Goal: Information Seeking & Learning: Learn about a topic

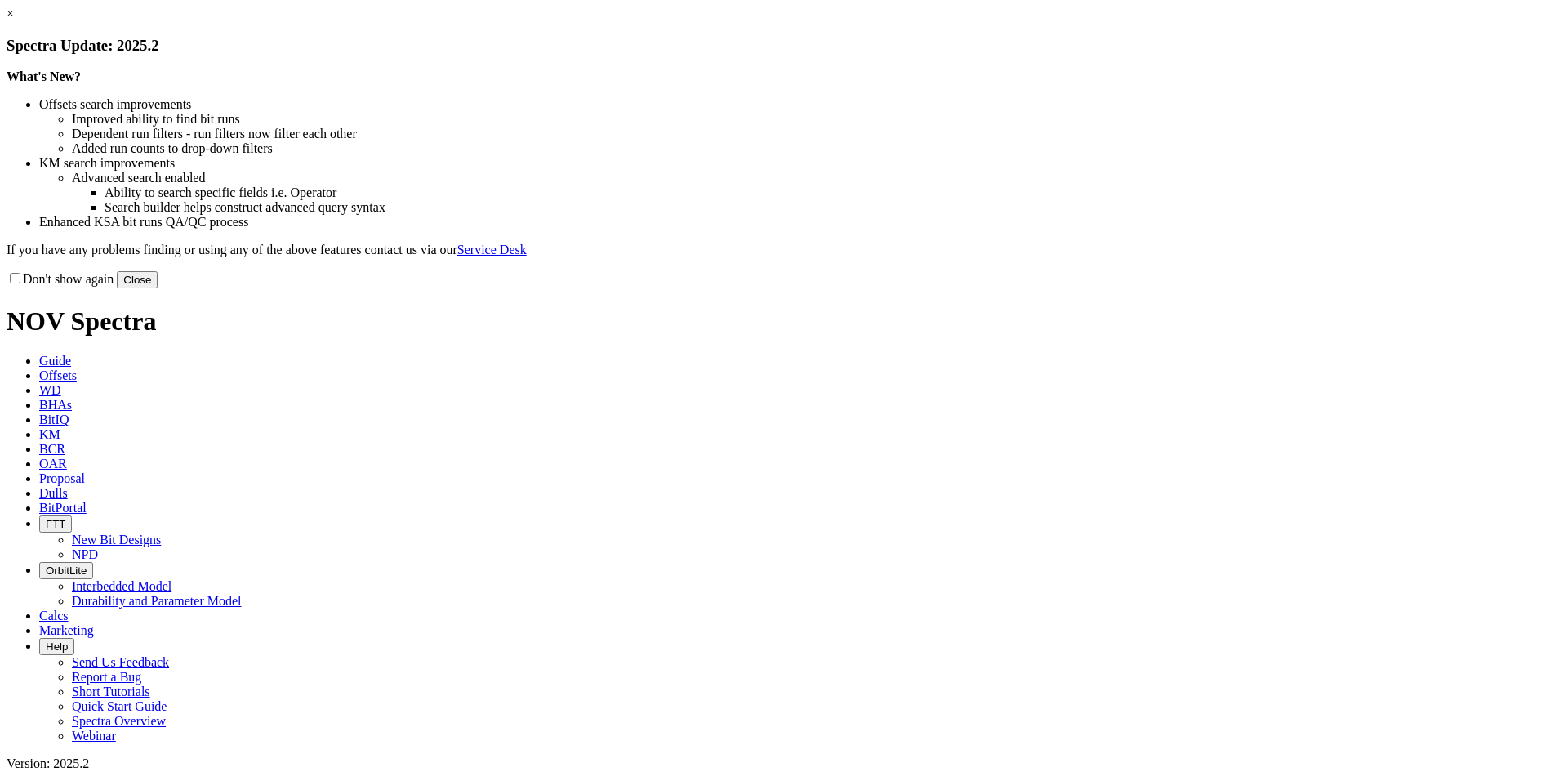
click at [157, 288] on button "Close" at bounding box center [137, 279] width 41 height 17
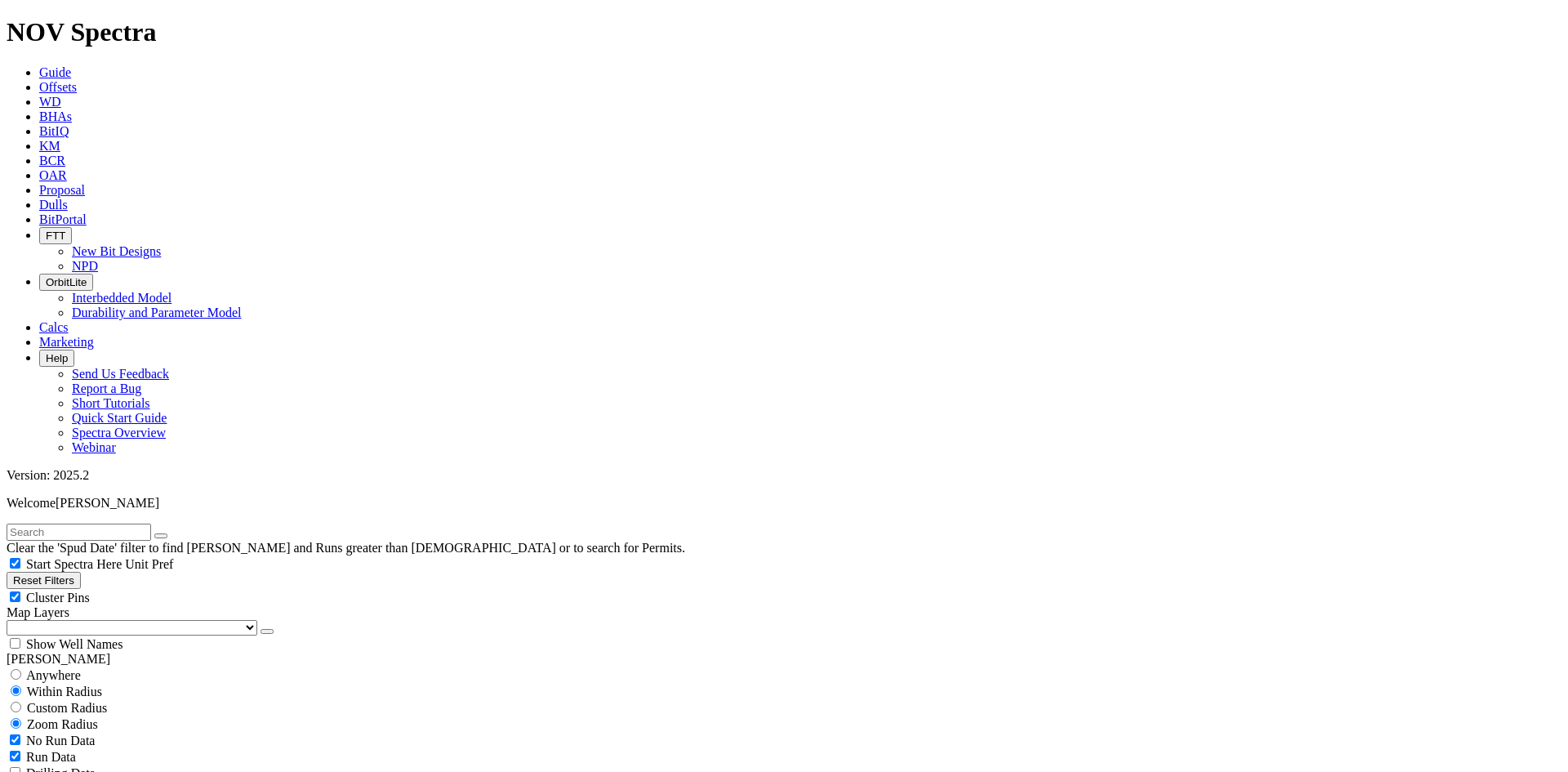
type input "[DATE]"
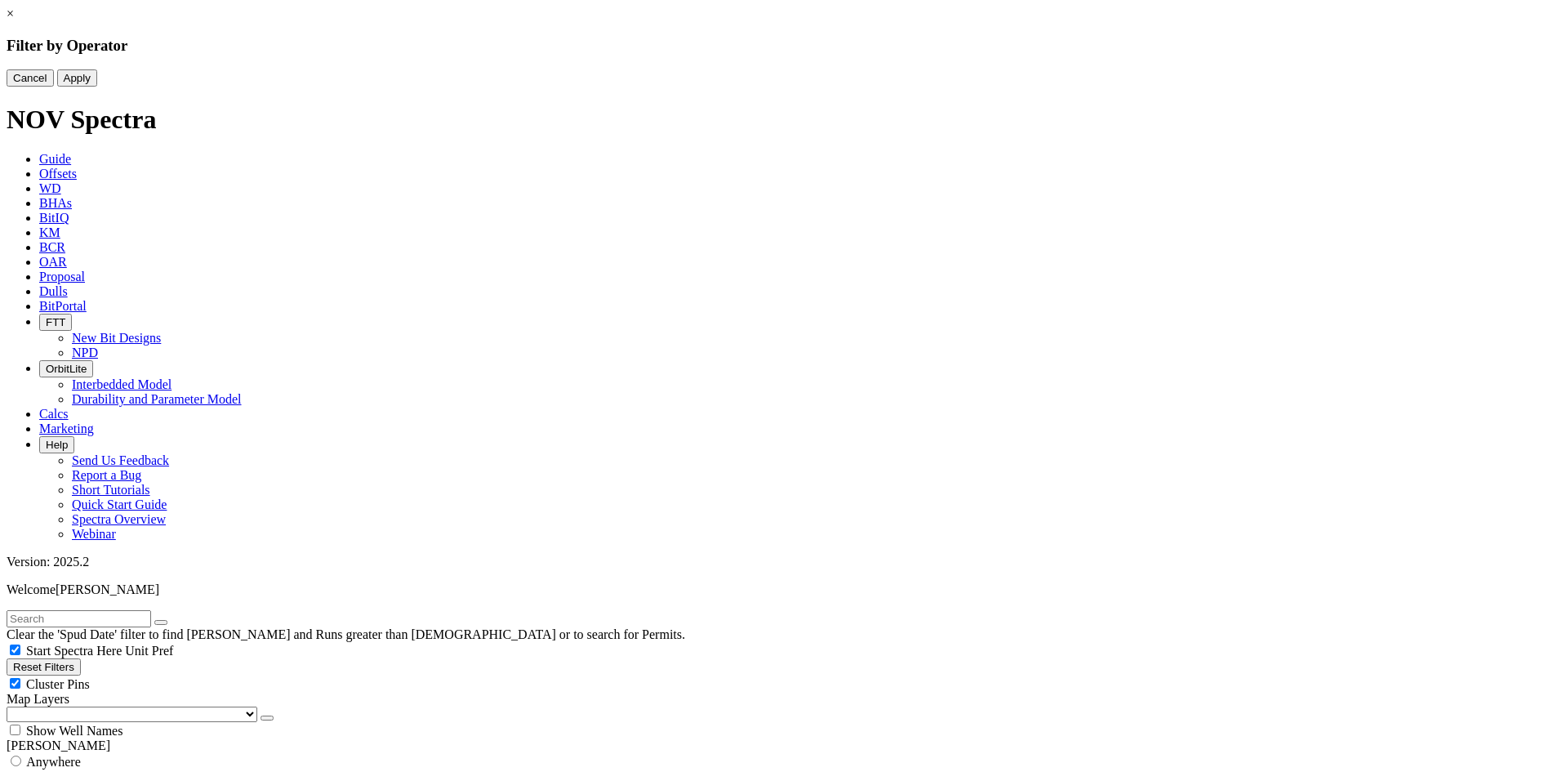
drag, startPoint x: 685, startPoint y: 105, endPoint x: 690, endPoint y: 112, distance: 8.6
click at [54, 87] on button "Cancel" at bounding box center [30, 78] width 47 height 17
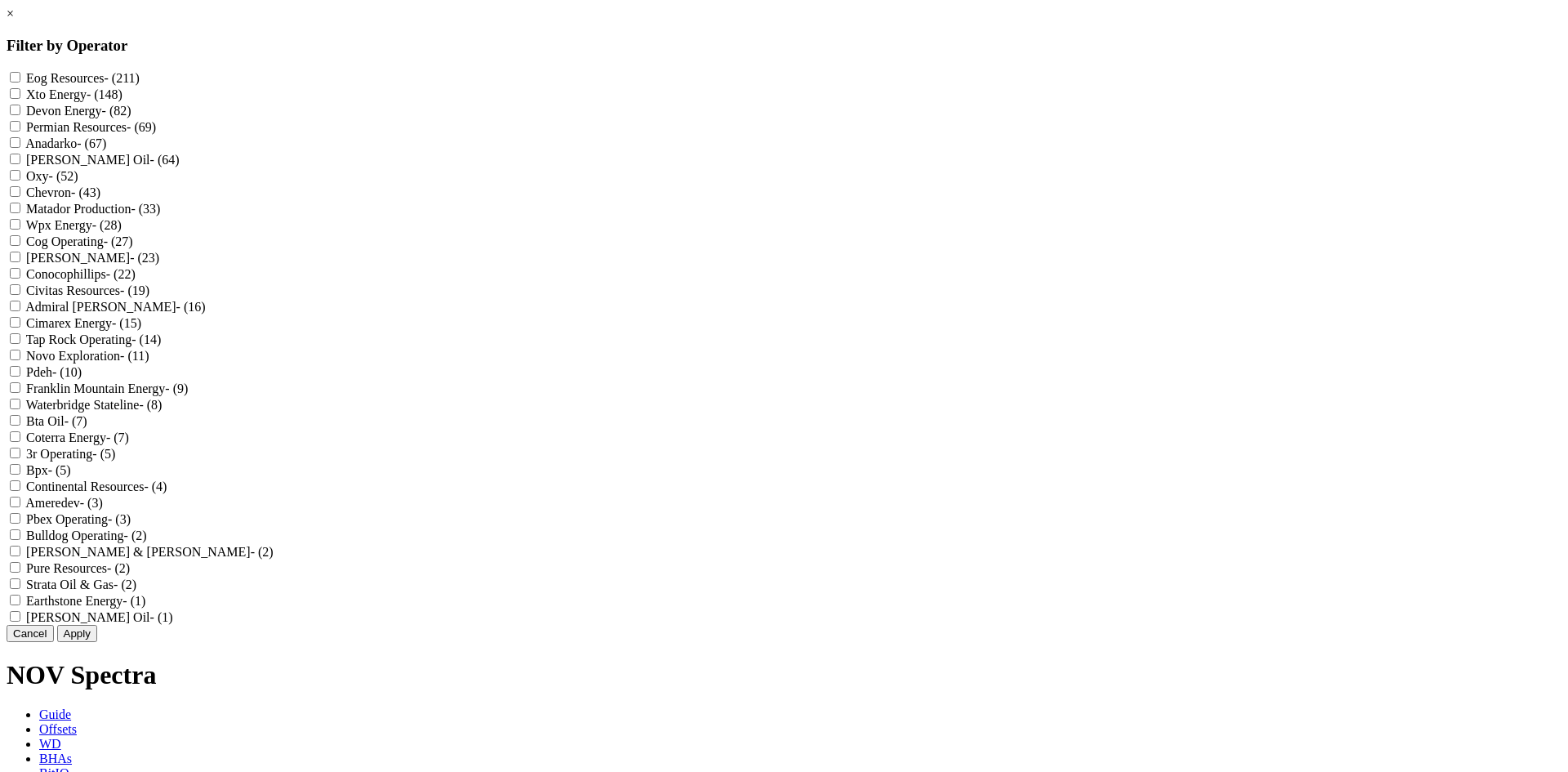
click at [21, 197] on input "Chevron - (43)" at bounding box center [15, 191] width 11 height 11
checkbox input "true"
click at [97, 642] on button "Apply" at bounding box center [77, 633] width 40 height 17
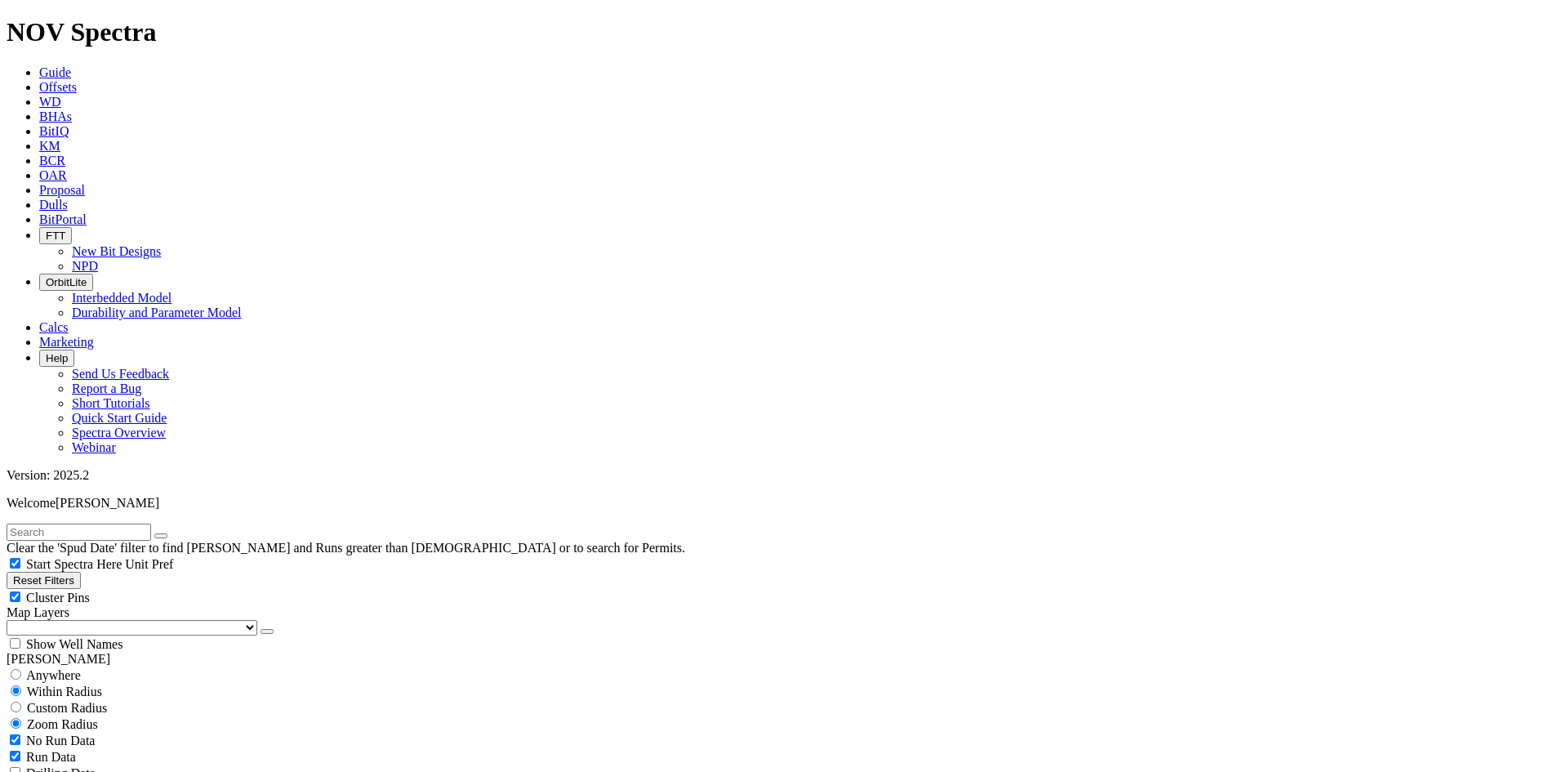
click at [26, 732] on div "No Run Data" at bounding box center [784, 741] width 1555 height 17
checkbox input "false"
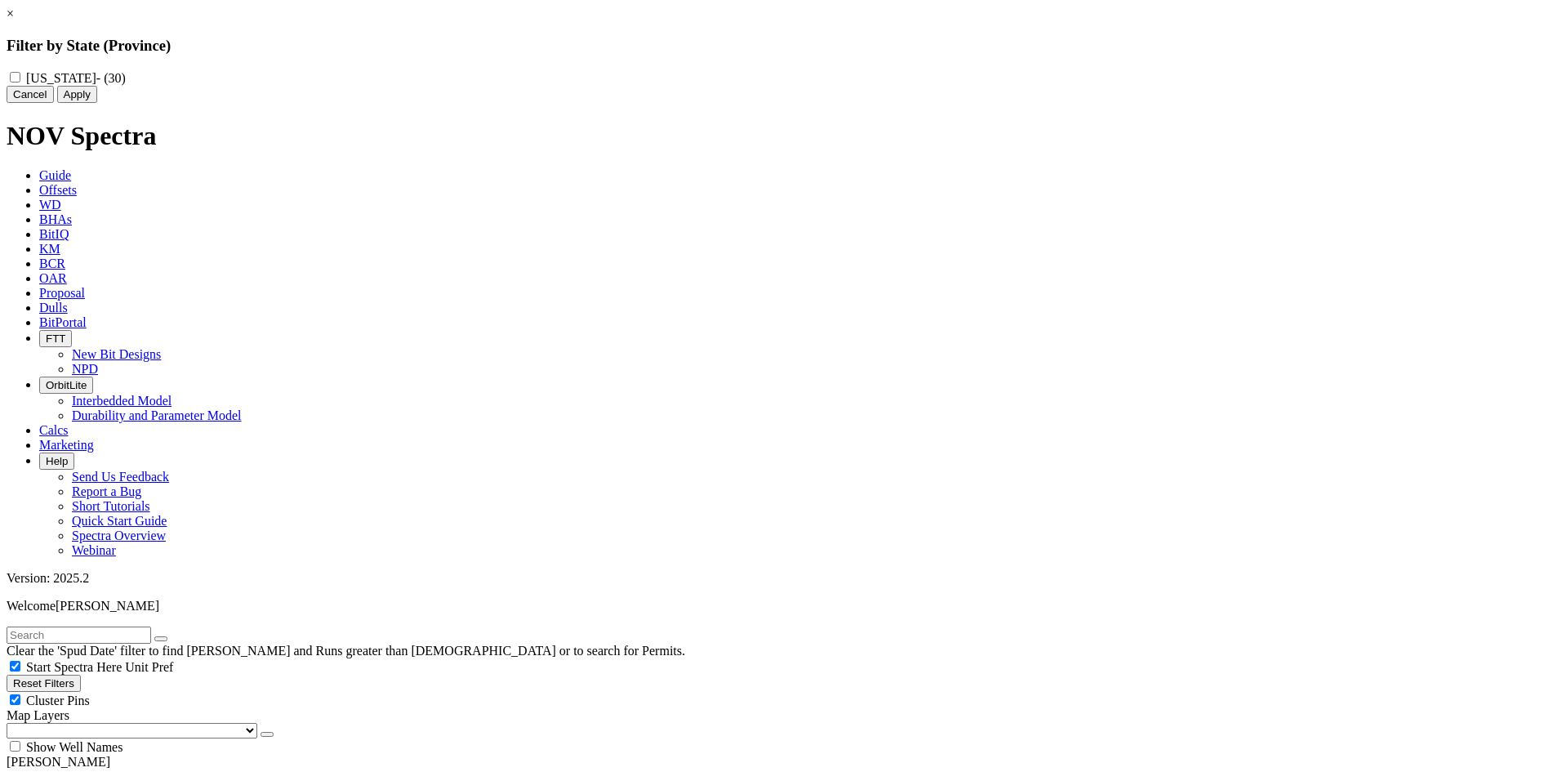
click at [54, 103] on button "Cancel" at bounding box center [30, 94] width 47 height 17
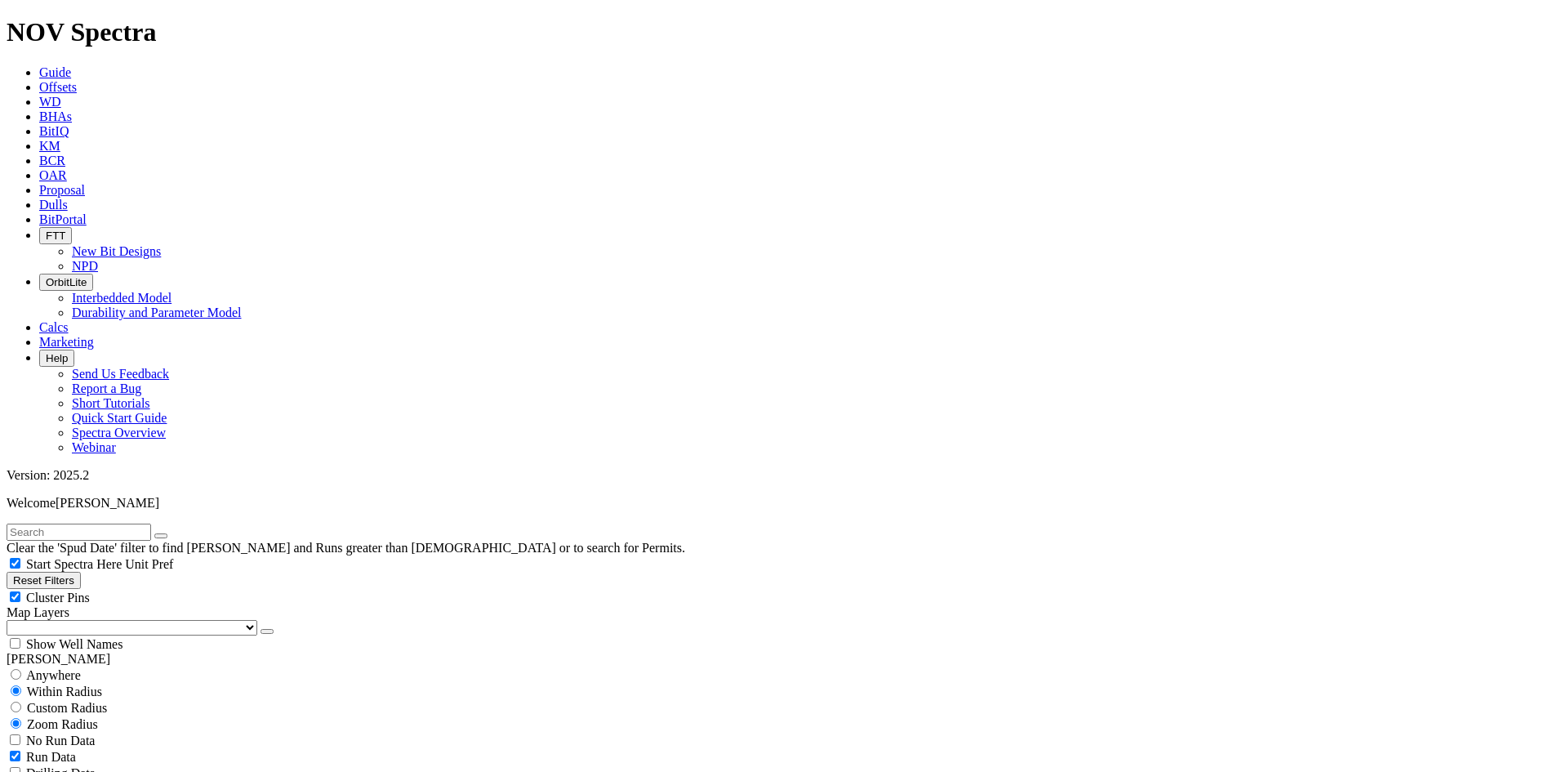
scroll to position [0, 0]
select select "? number:12.25 ?"
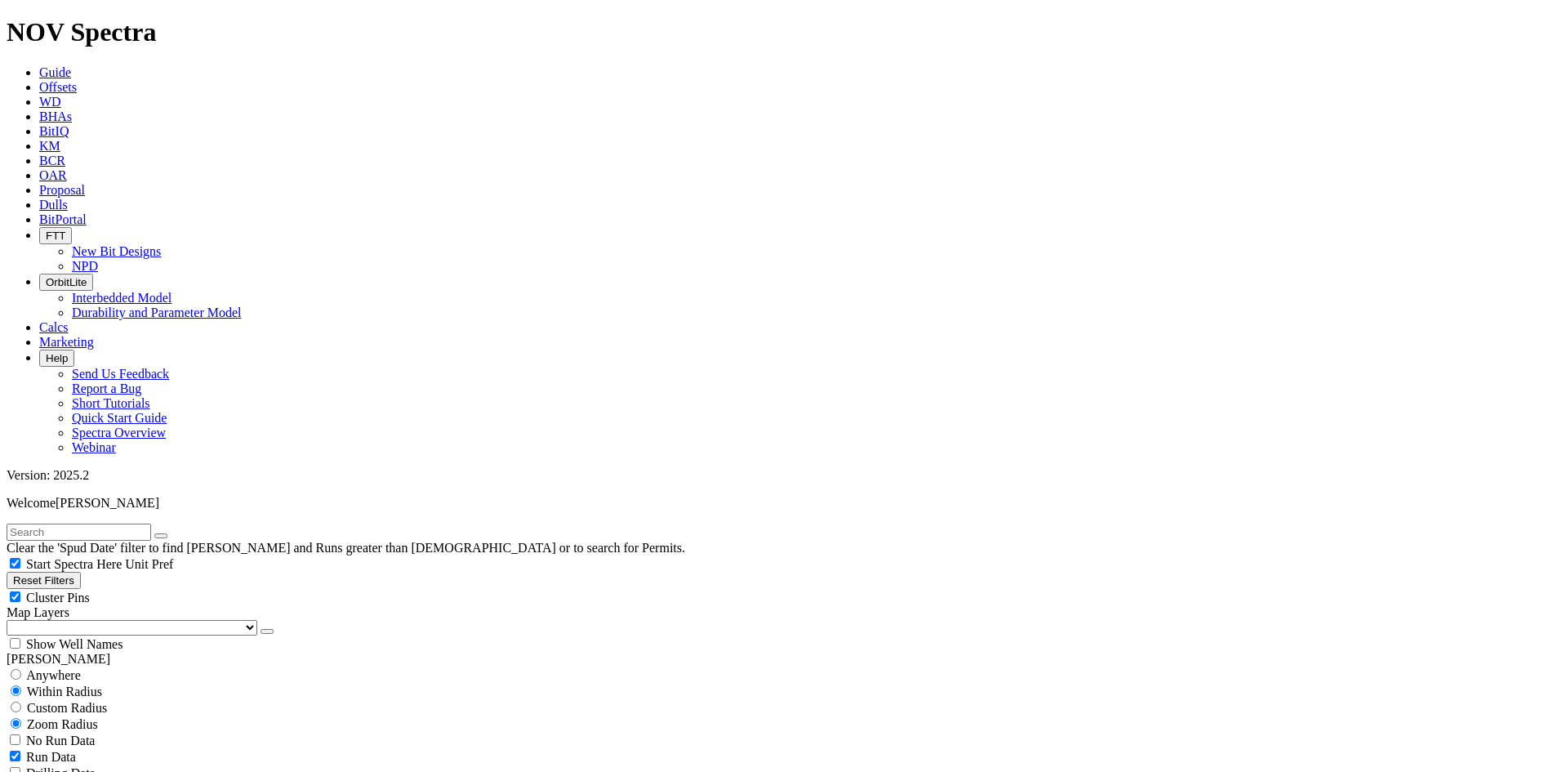
click at [81, 572] on button "Reset Filters" at bounding box center [44, 580] width 75 height 17
checkbox input "true"
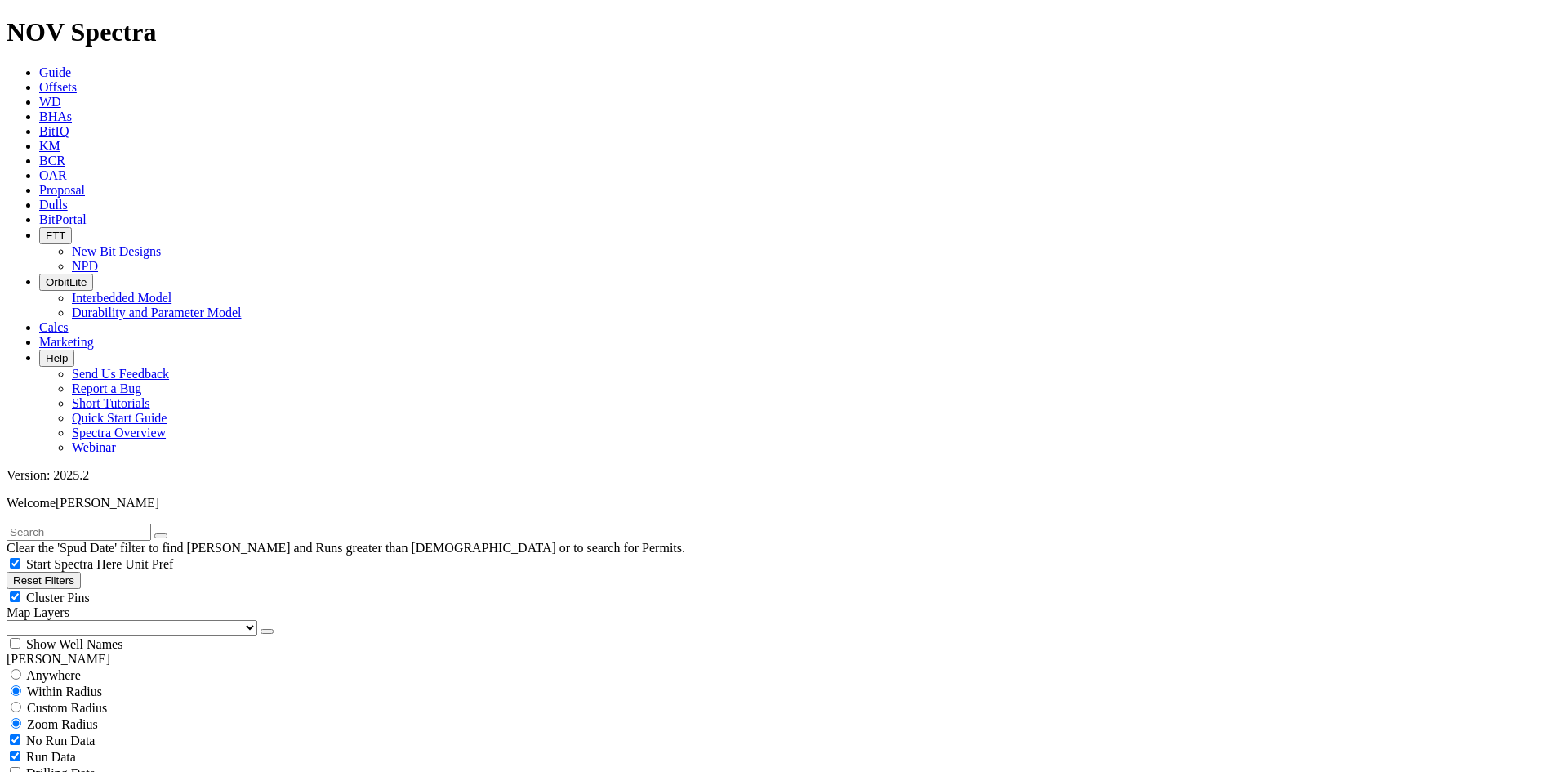
type input "[DATE]"
select select
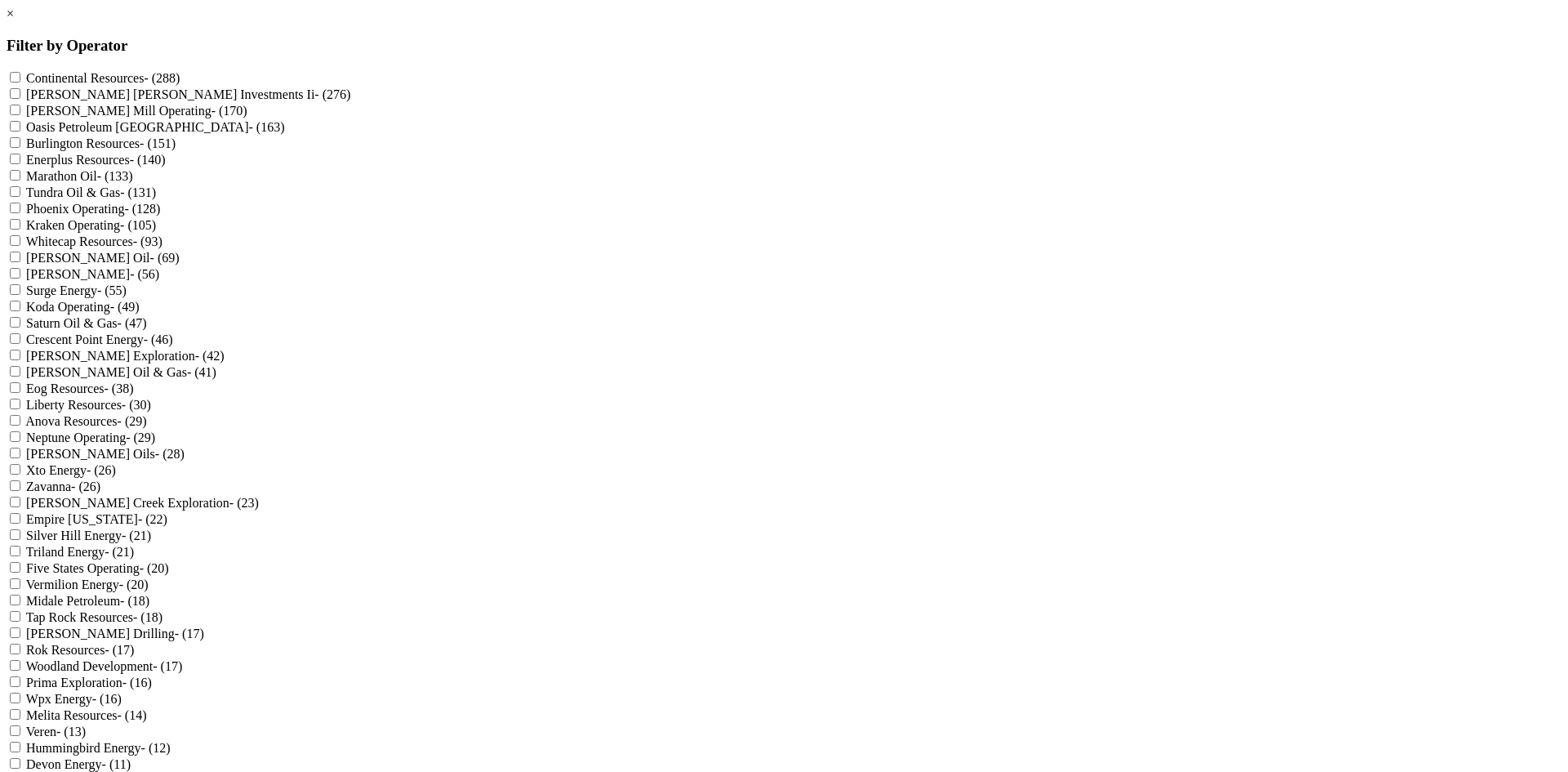
click at [350, 101] on label "[PERSON_NAME] [PERSON_NAME] Investments Ii - (276)" at bounding box center [189, 94] width 325 height 14
click at [21, 99] on Ii "[PERSON_NAME] [PERSON_NAME] Investments Ii - (276)" at bounding box center [15, 94] width 11 height 11
checkbox Ii "true"
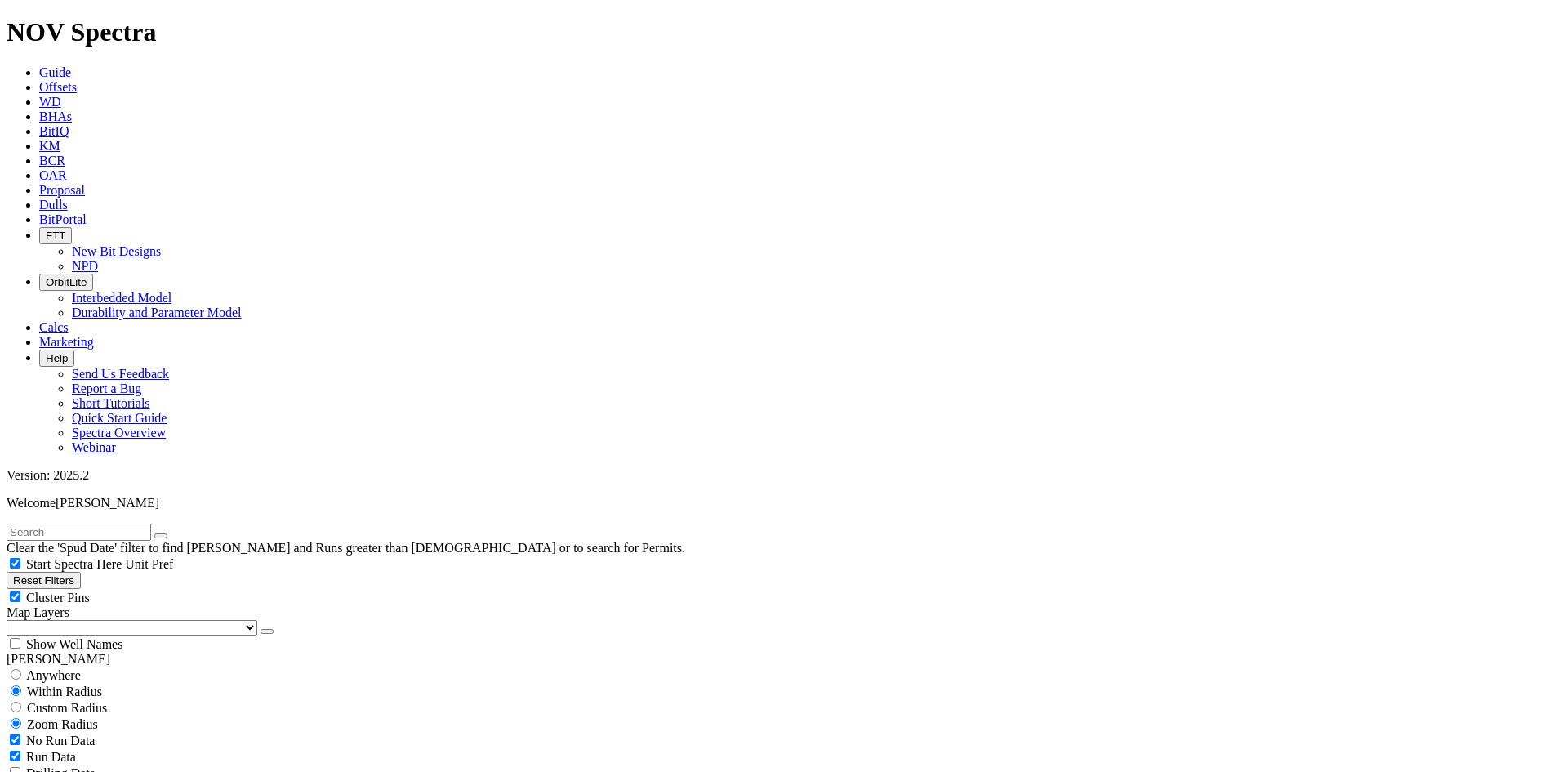
type input "[DATE]"
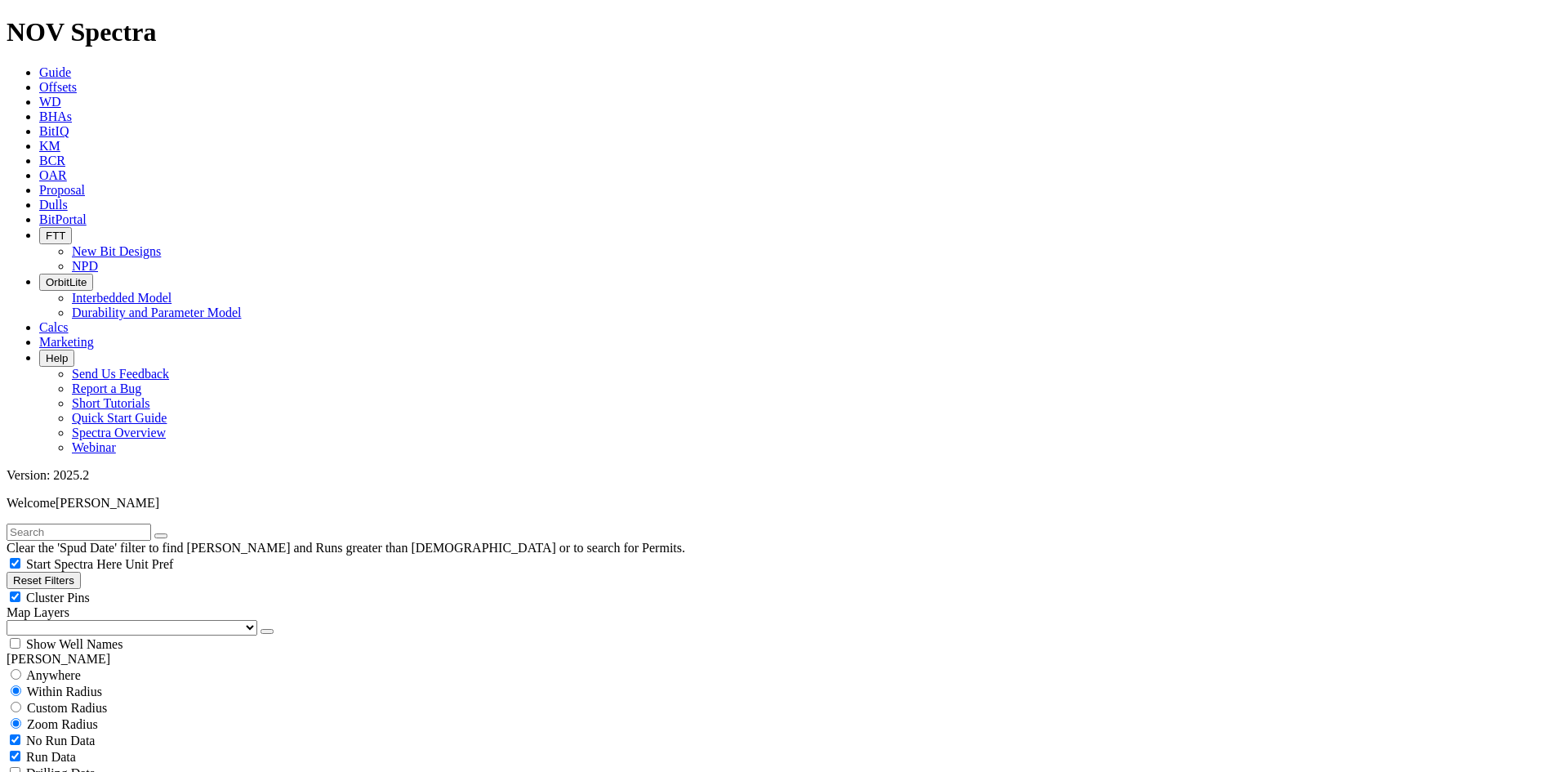
drag, startPoint x: 26, startPoint y: 558, endPoint x: 9, endPoint y: 559, distance: 17.0
type input "[DATE]"
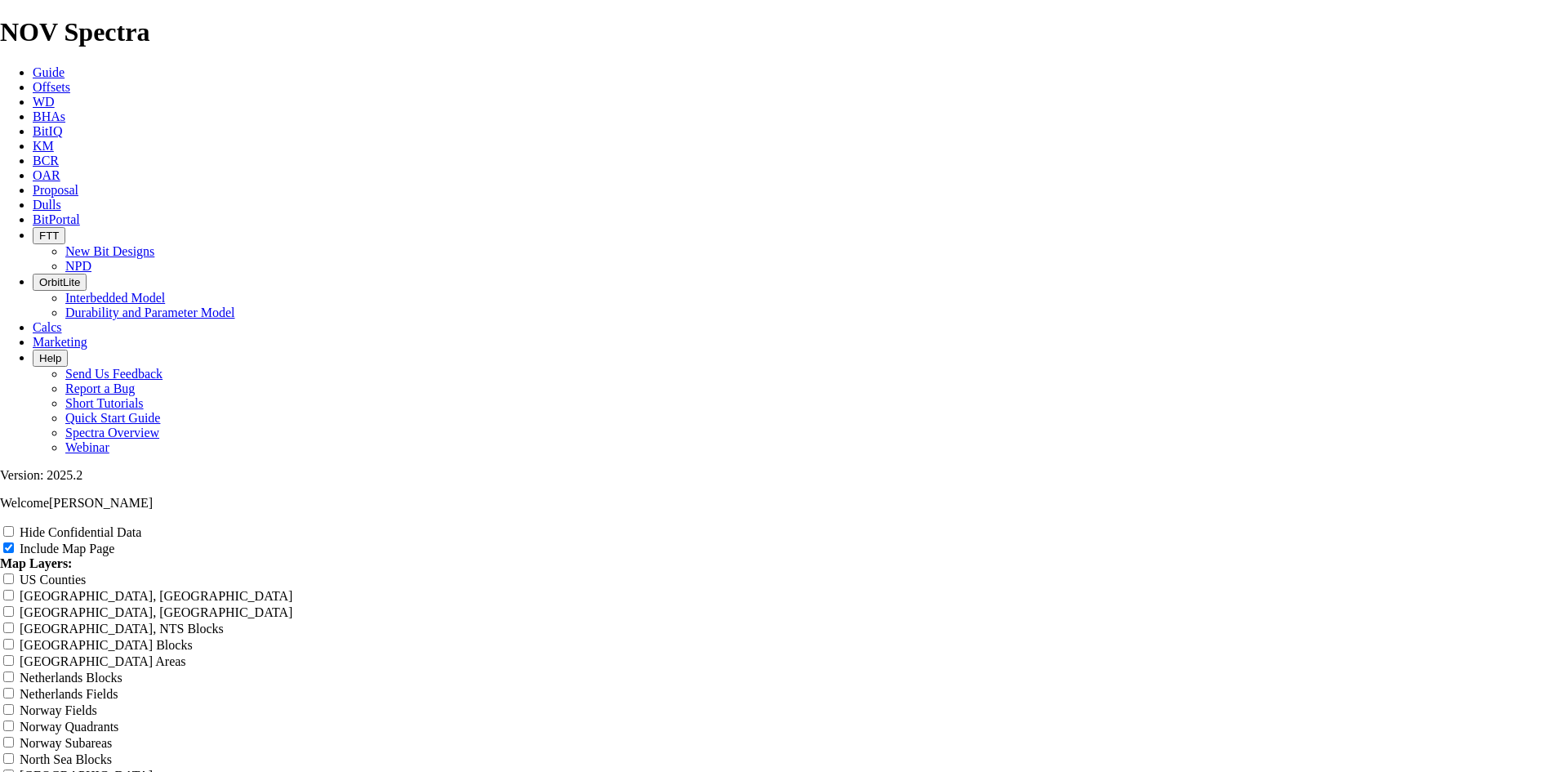
scroll to position [12335, 0]
click at [65, 109] on span "BHAs" at bounding box center [48, 116] width 32 height 14
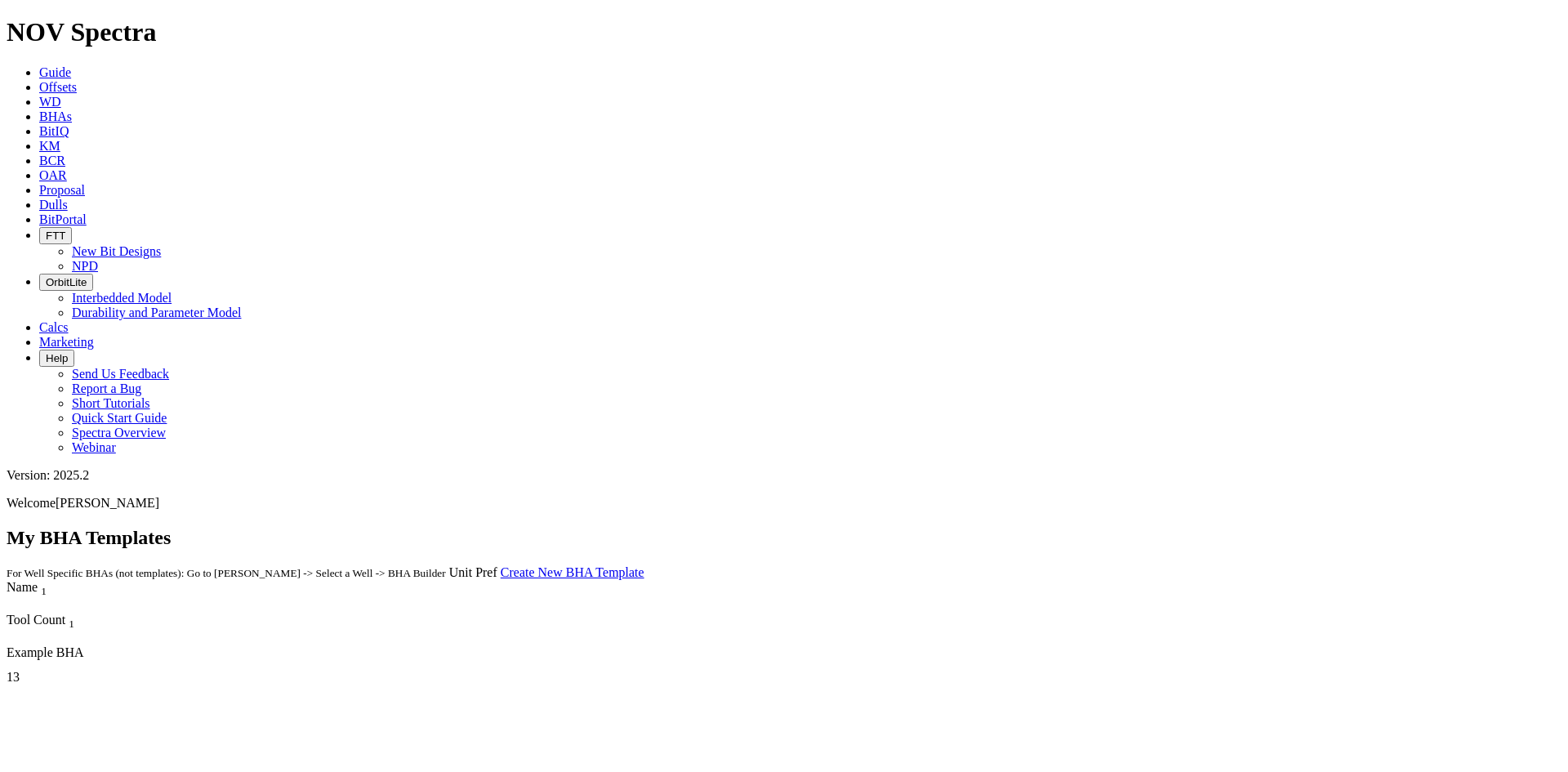
click at [77, 80] on span "Offsets" at bounding box center [57, 87] width 37 height 14
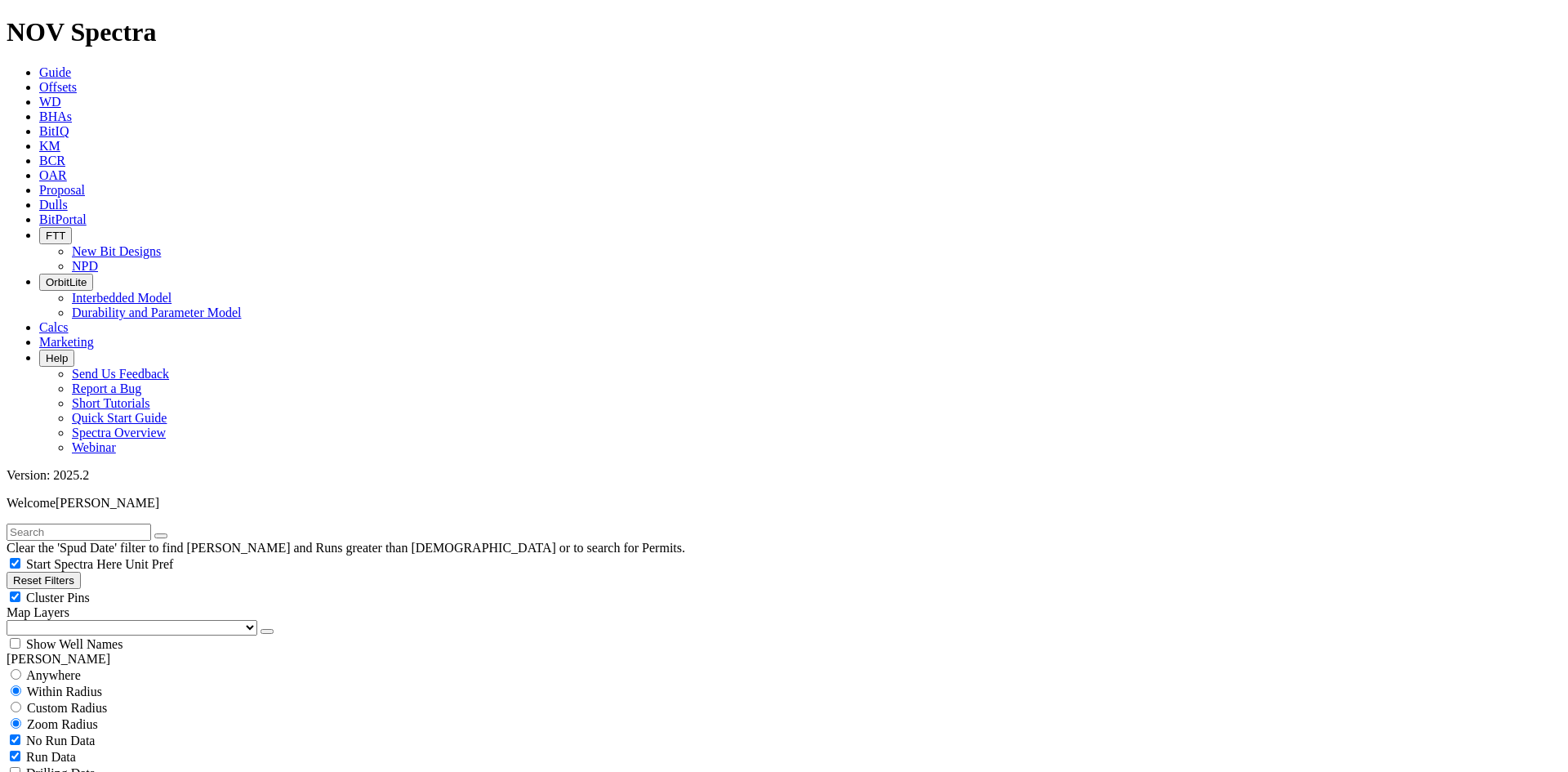
click at [122, 557] on span "Start Spectra Here" at bounding box center [74, 564] width 95 height 14
click at [21, 558] on input "Start Spectra Here" at bounding box center [15, 563] width 11 height 11
checkbox input "false"
click at [60, 668] on span "Anywhere" at bounding box center [54, 675] width 55 height 14
radio input "true"
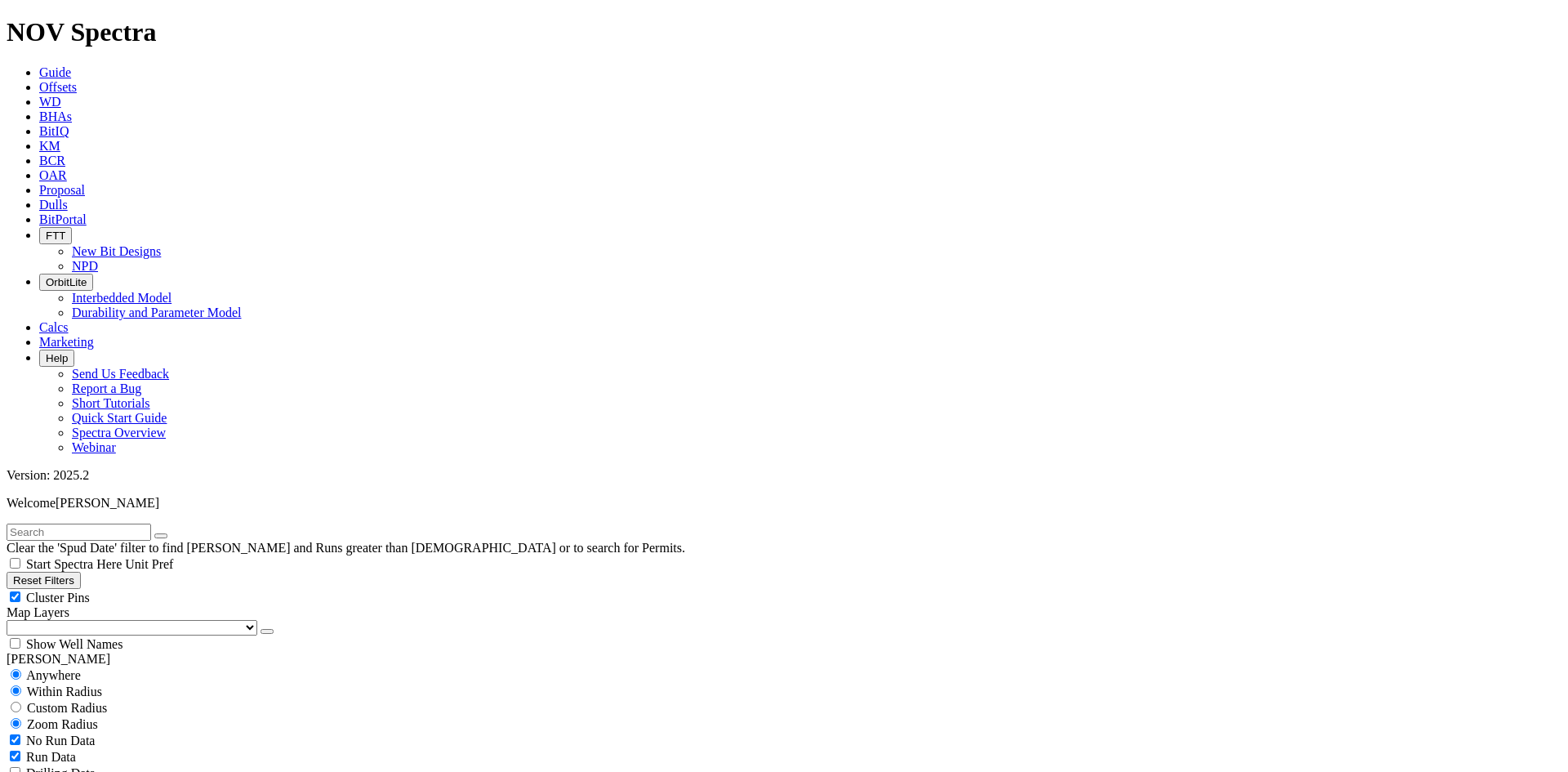
radio input "false"
type input "8"
type input "[DATE]"
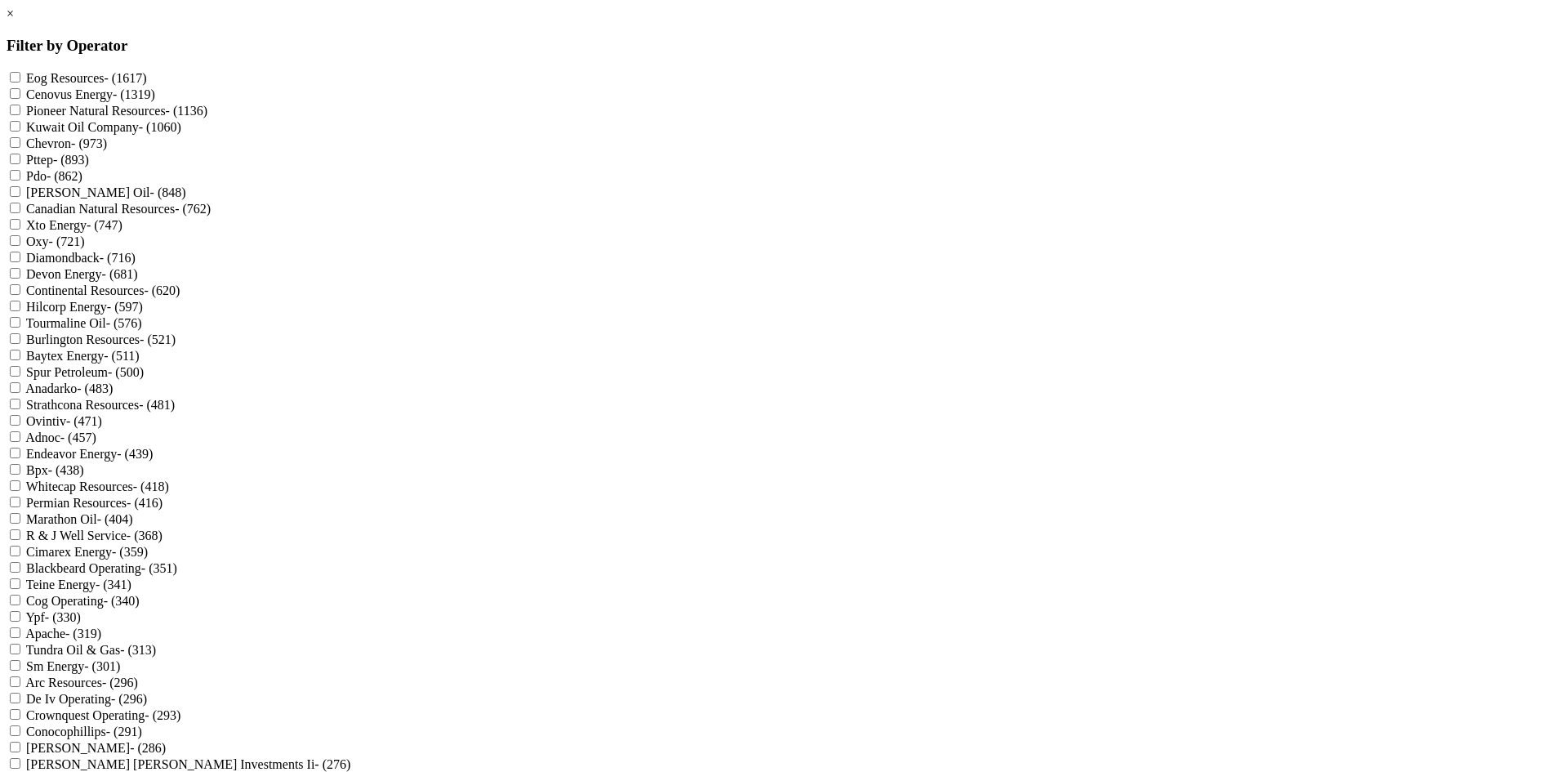
scroll to position [572, 0]
click at [350, 757] on label "[PERSON_NAME] [PERSON_NAME] Investments Ii - (276)" at bounding box center [189, 764] width 325 height 14
click at [21, 758] on Ii "[PERSON_NAME] [PERSON_NAME] Investments Ii - (276)" at bounding box center [15, 763] width 11 height 11
checkbox Ii "true"
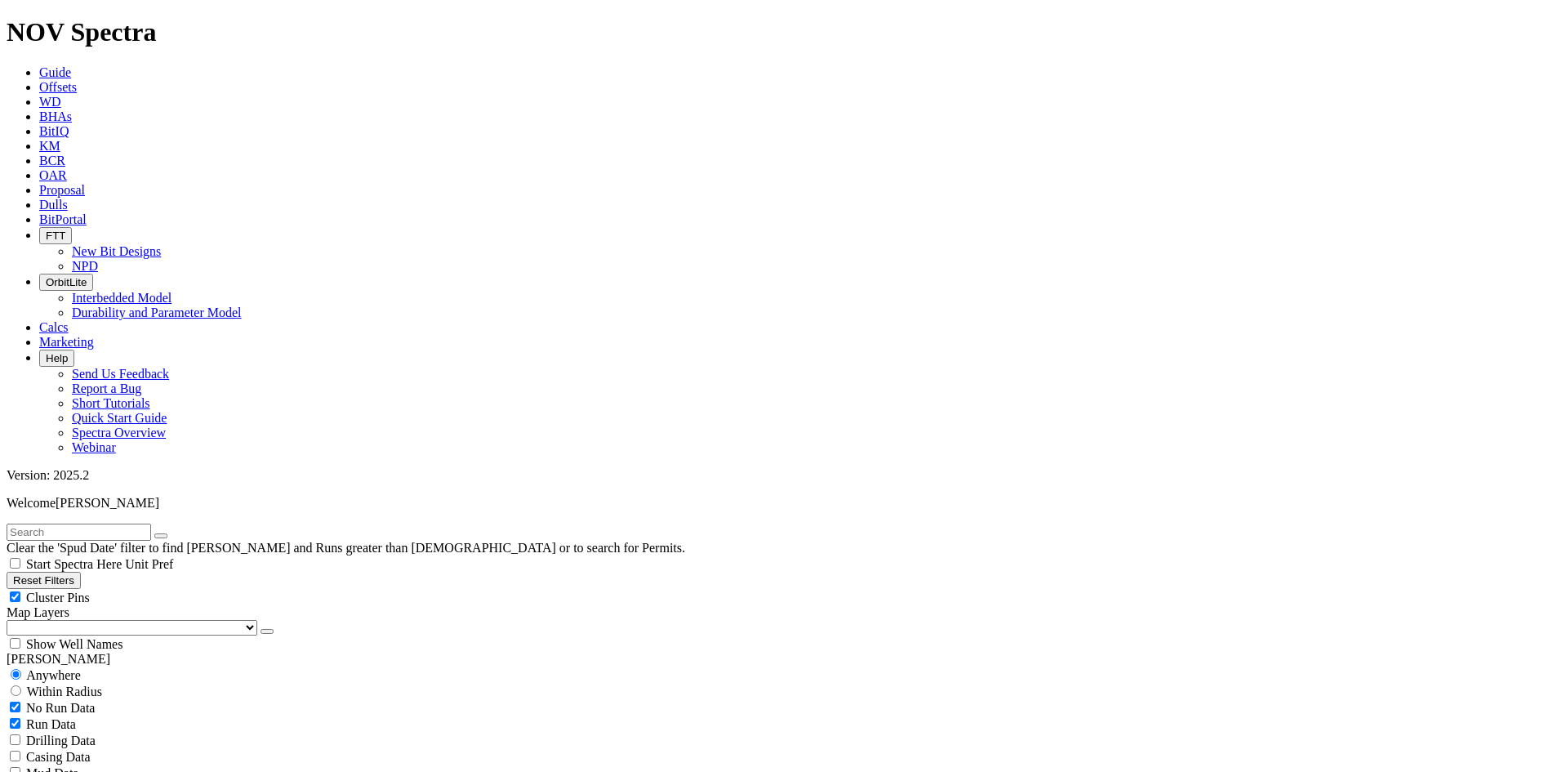
type input "[DATE]"
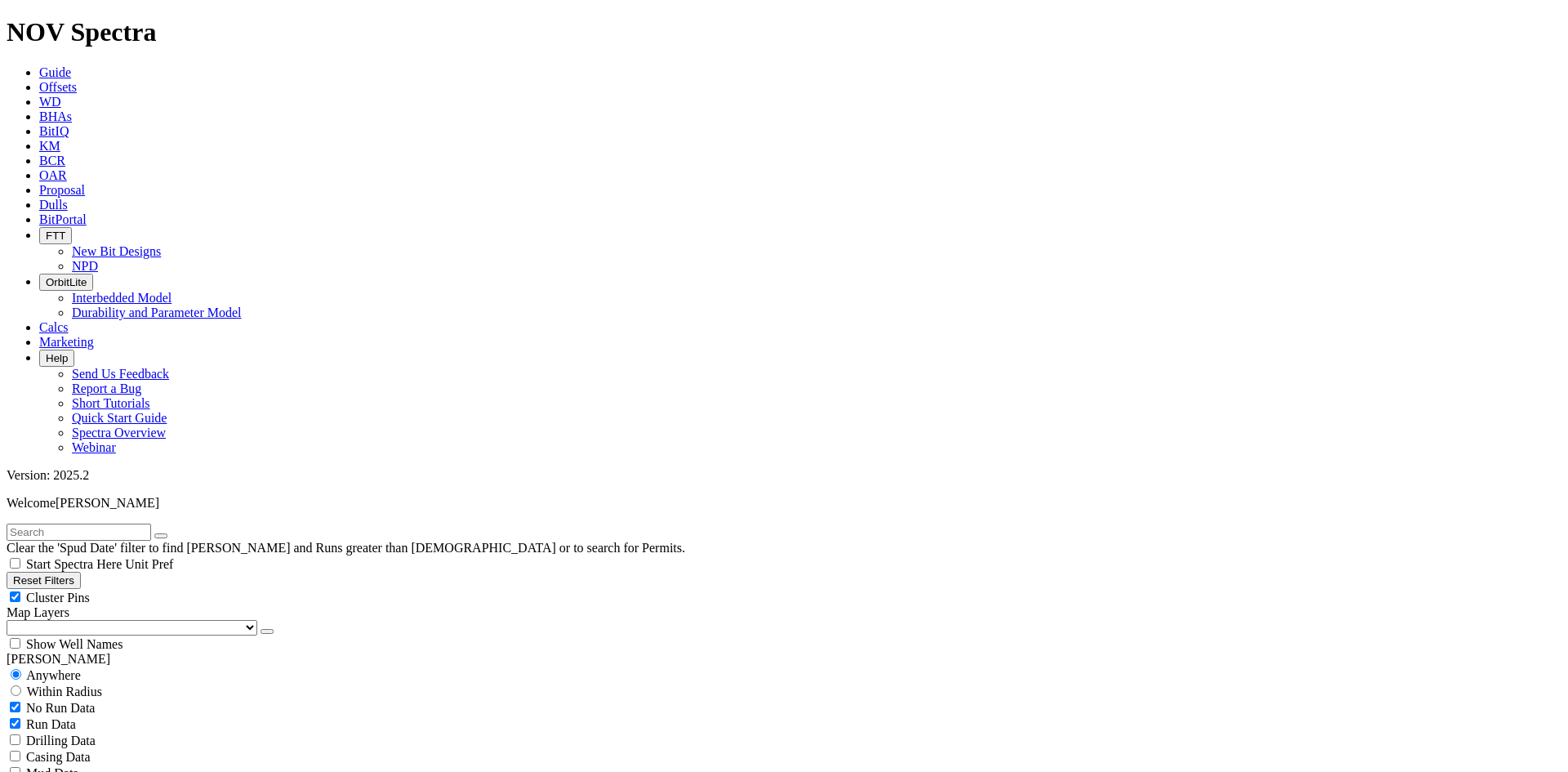
scroll to position [149, 0]
radio input "false"
radio input "true"
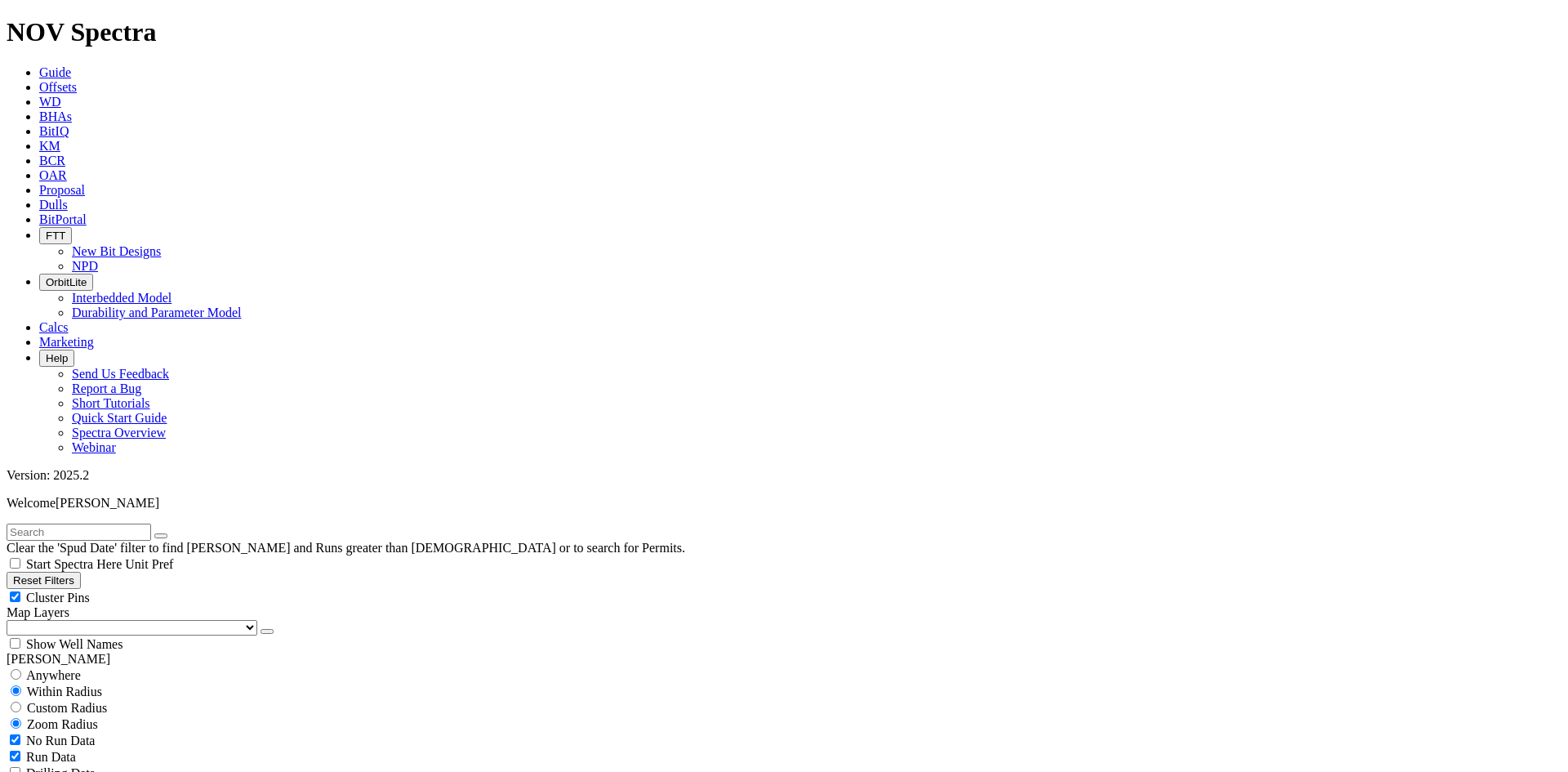
scroll to position [244, 0]
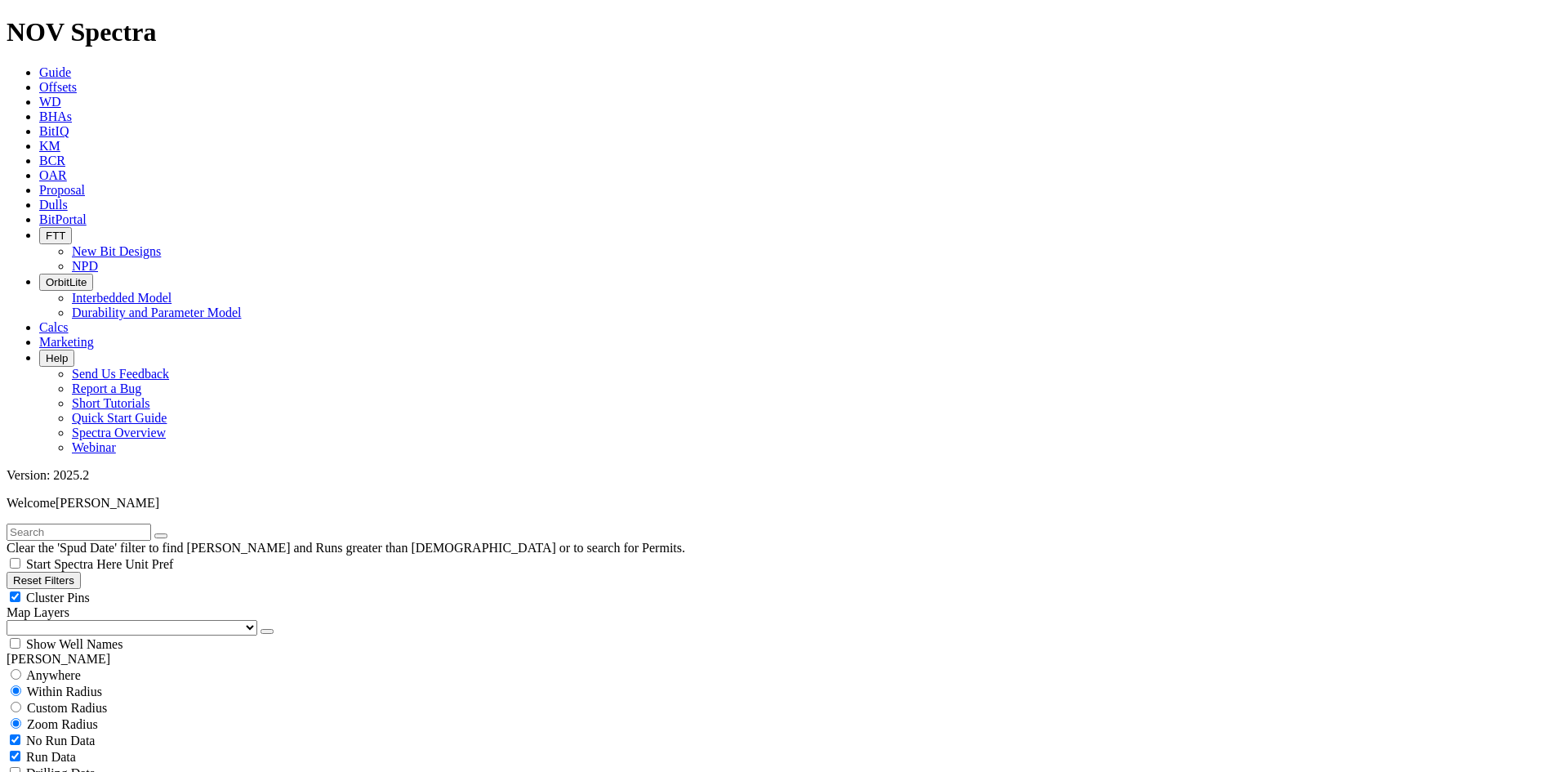
scroll to position [152, 0]
